Goal: Task Accomplishment & Management: Manage account settings

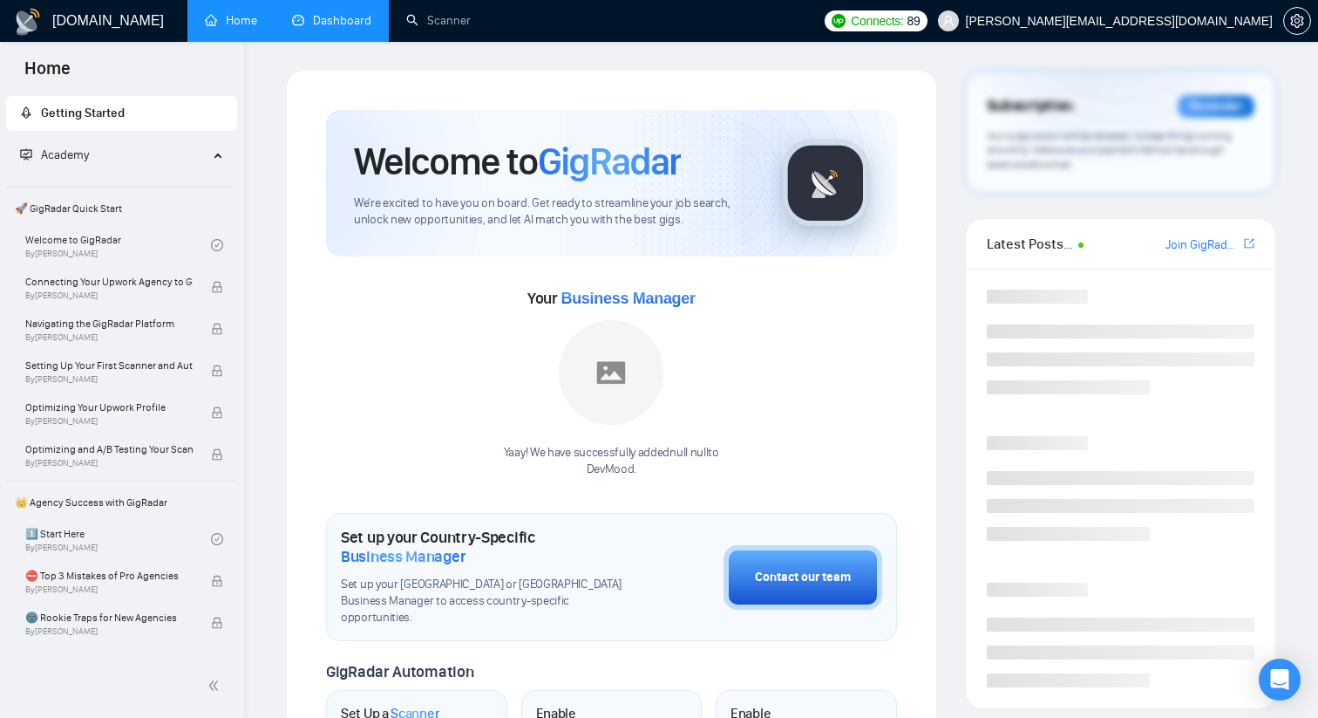
click at [325, 17] on link "Dashboard" at bounding box center [331, 20] width 79 height 15
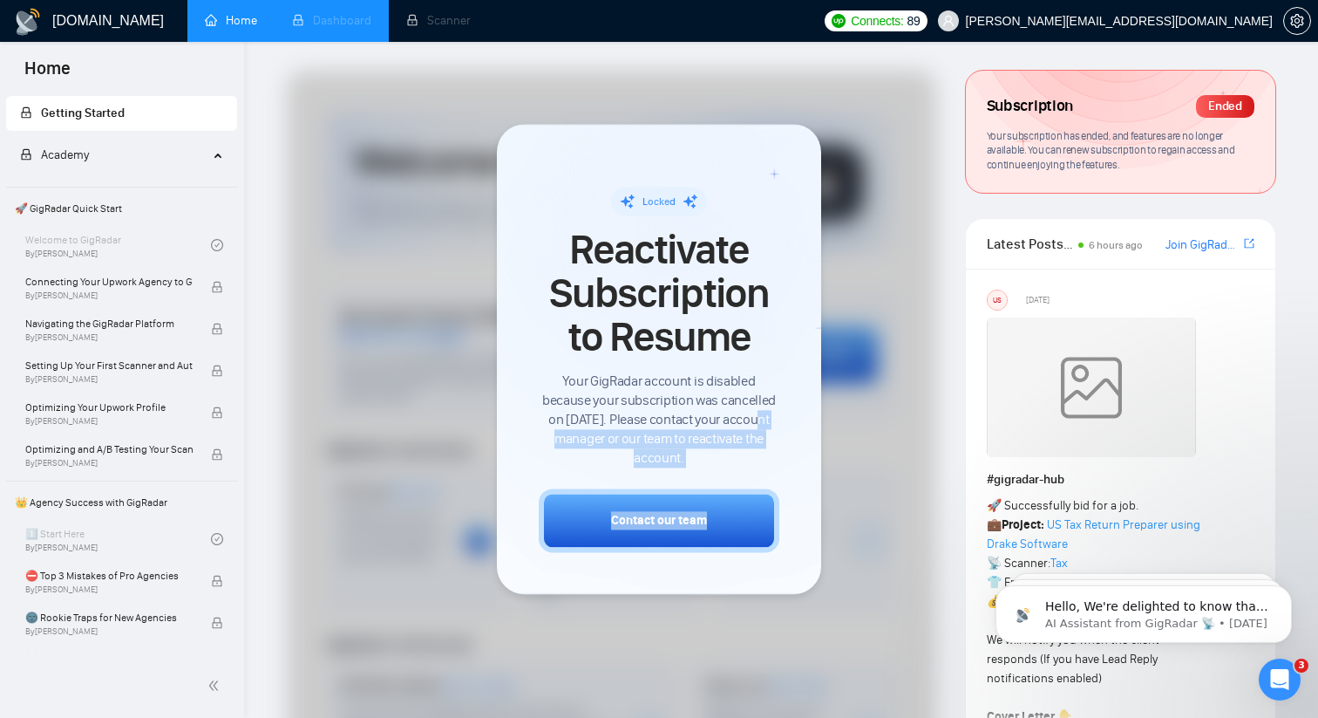
drag, startPoint x: 781, startPoint y: 168, endPoint x: 745, endPoint y: 427, distance: 261.5
click at [747, 425] on div "Locked Reactivate Subscription to Resume Your GigRadar account is disabled beca…" at bounding box center [659, 359] width 324 height 470
click at [882, 377] on div at bounding box center [612, 555] width 650 height 969
